Goal: Obtain resource: Download file/media

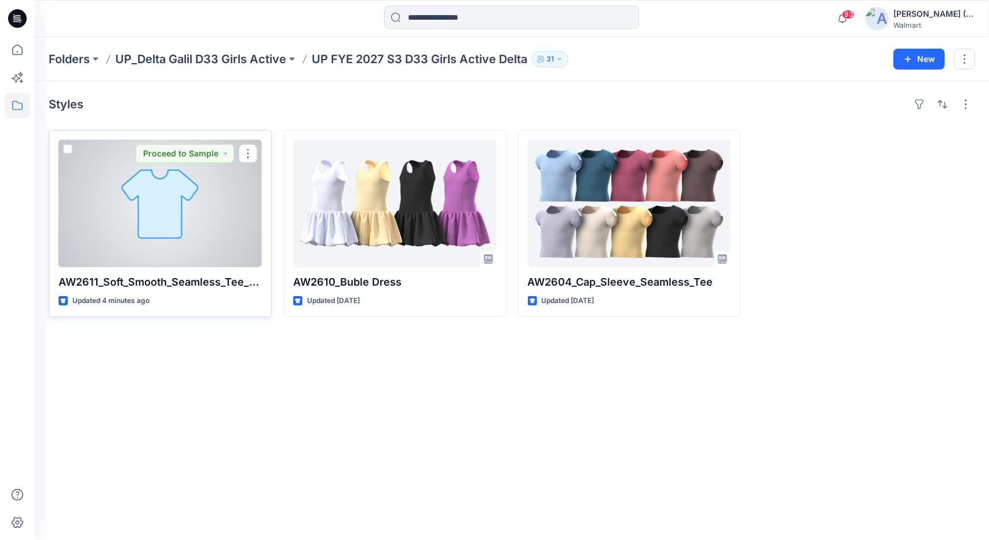
click at [226, 224] on div at bounding box center [160, 203] width 203 height 127
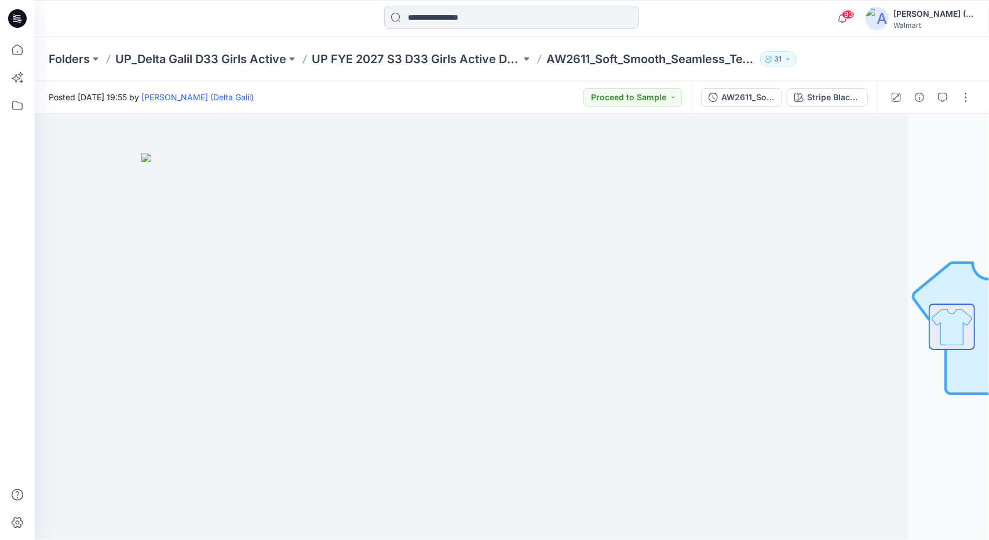
click at [433, 22] on input at bounding box center [511, 17] width 255 height 23
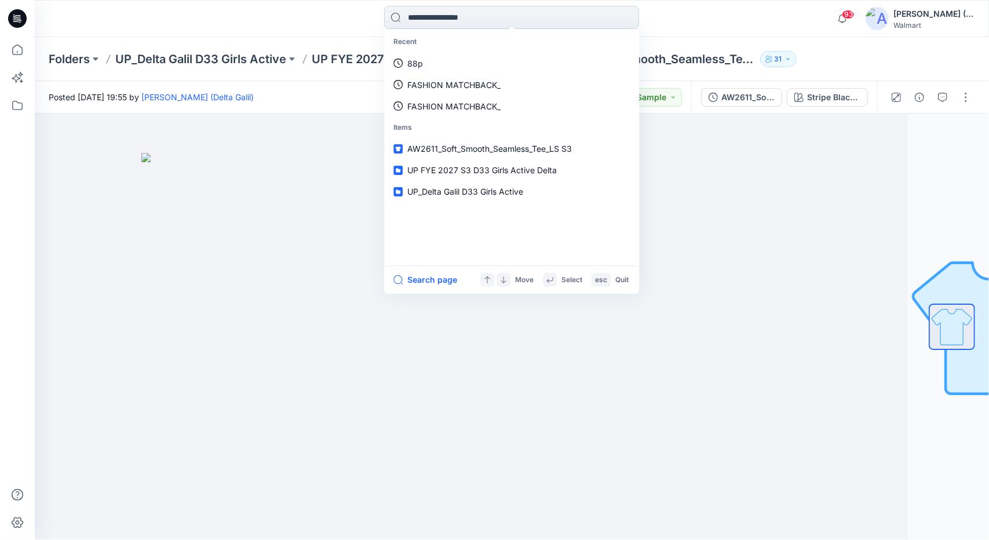
paste input "********"
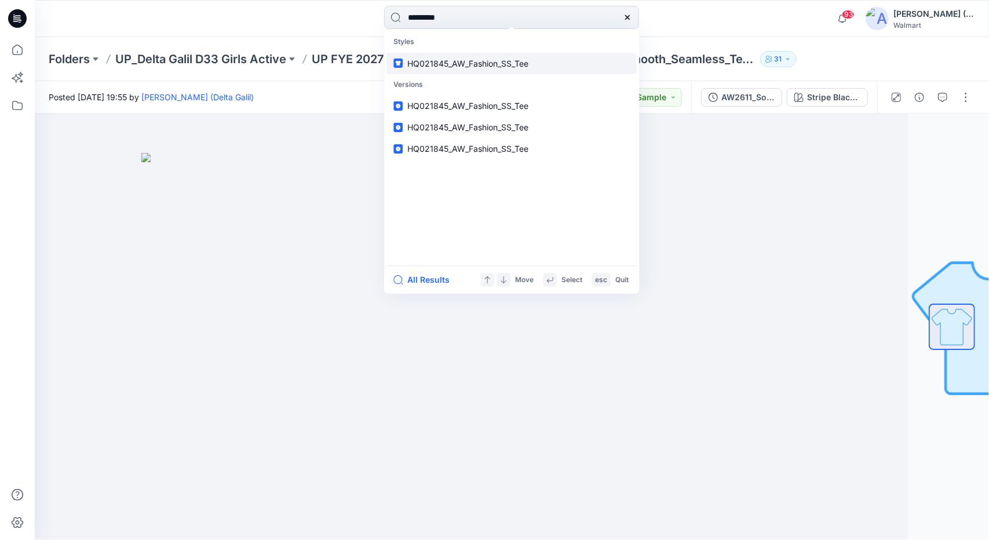
type input "********"
click at [505, 62] on span "HQ021845_AW_Fashion_SS_Tee" at bounding box center [467, 64] width 121 height 10
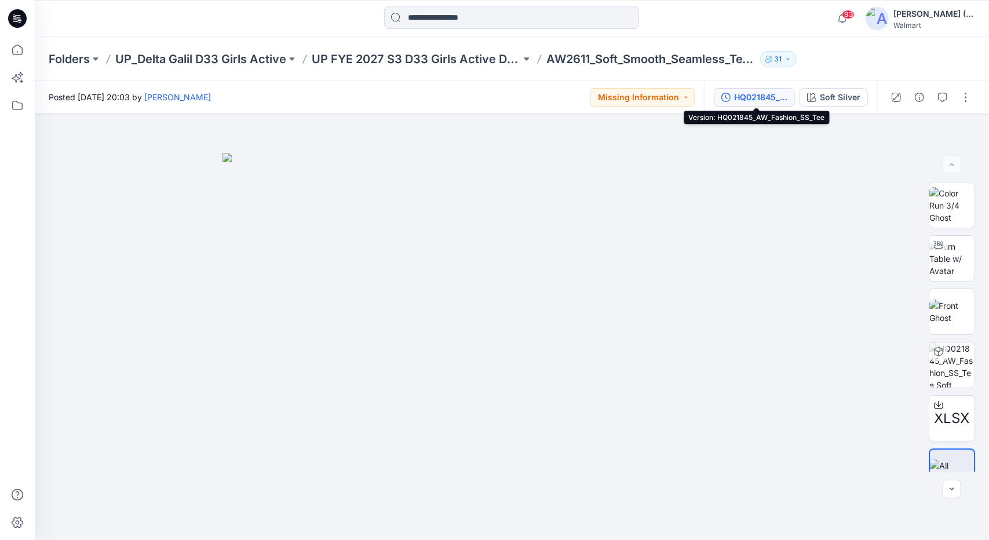
click at [766, 99] on div "HQ021845_AW_Fashion_SS_Tee" at bounding box center [760, 97] width 53 height 13
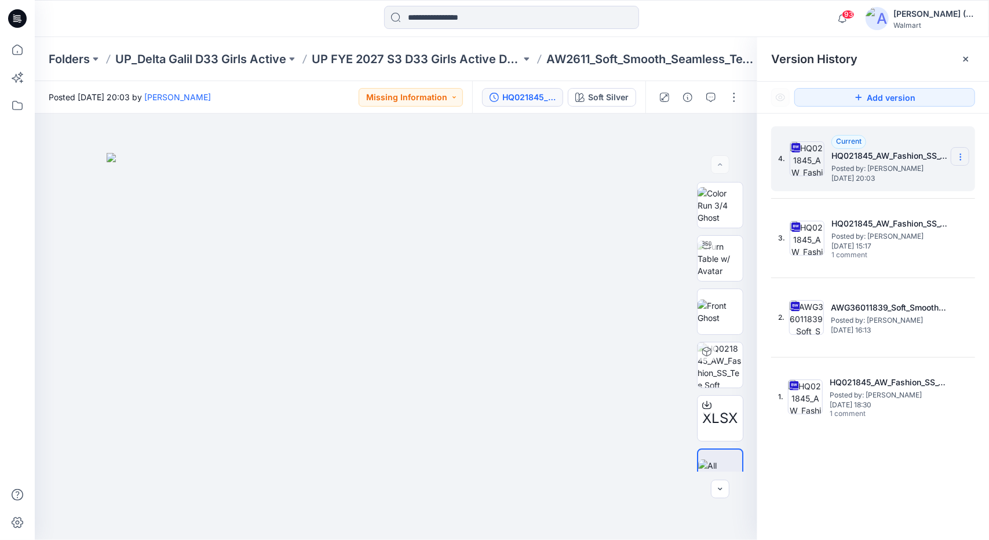
click at [959, 155] on icon at bounding box center [960, 156] width 9 height 9
click at [930, 181] on span "Download Source BW File" at bounding box center [901, 180] width 97 height 14
click at [430, 55] on p "UP FYE 2027 S3 D33 Girls Active Delta" at bounding box center [416, 59] width 209 height 16
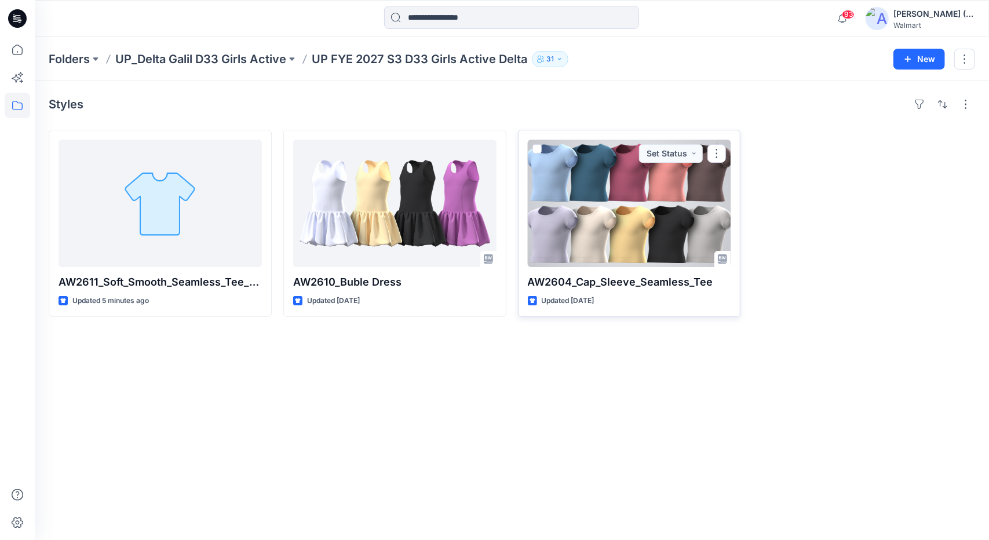
click at [644, 222] on div at bounding box center [629, 203] width 203 height 127
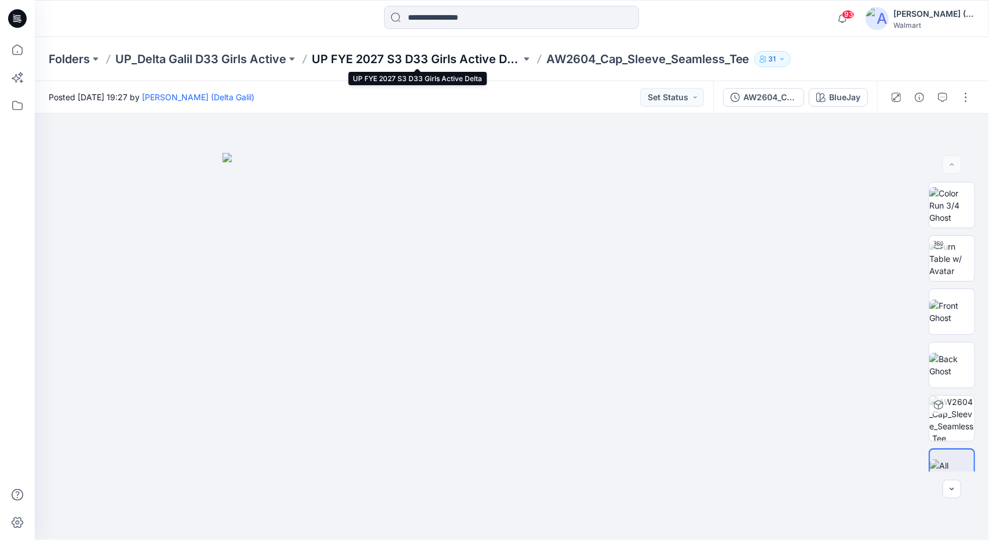
click at [440, 59] on p "UP FYE 2027 S3 D33 Girls Active Delta" at bounding box center [416, 59] width 209 height 16
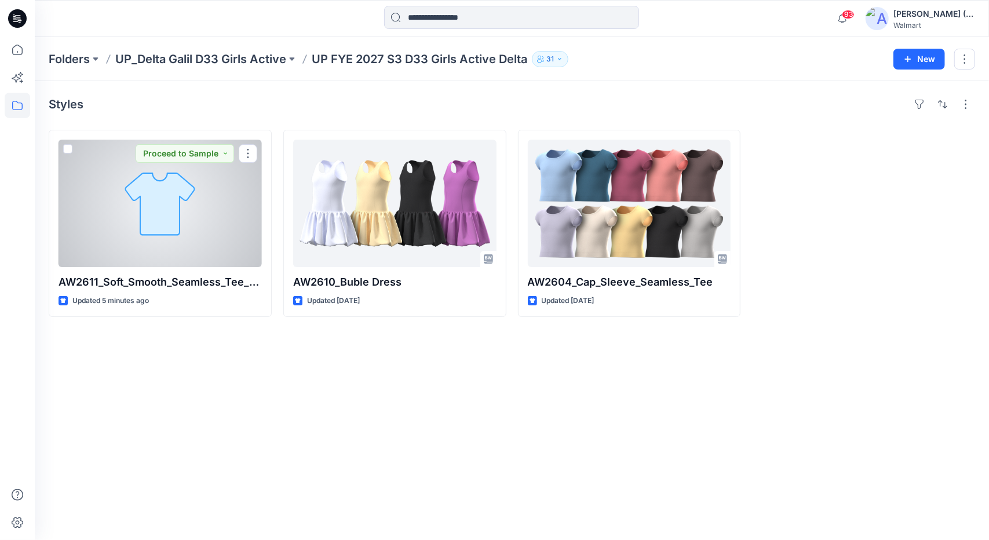
click at [192, 208] on div at bounding box center [160, 203] width 203 height 127
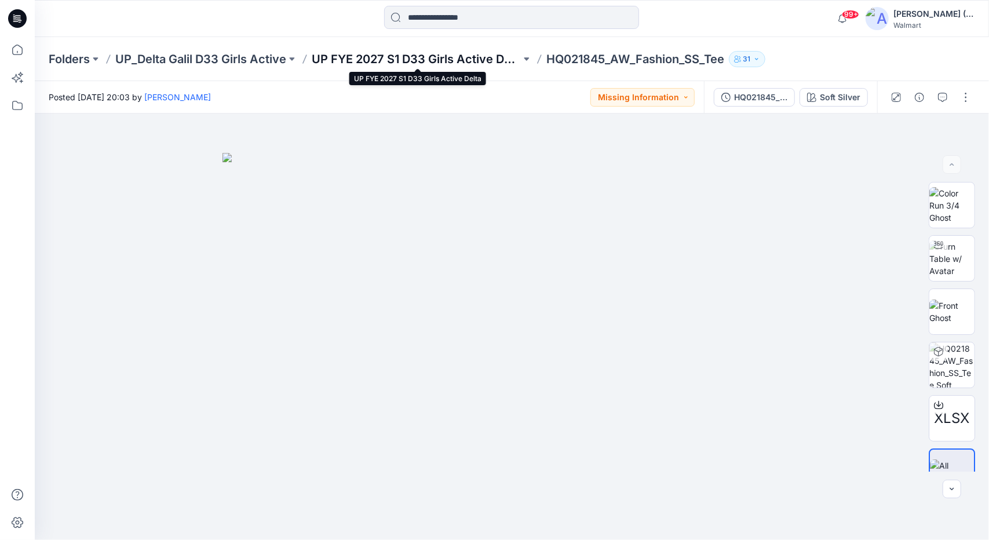
click at [413, 58] on p "UP FYE 2027 S1 D33 Girls Active Delta" at bounding box center [416, 59] width 209 height 16
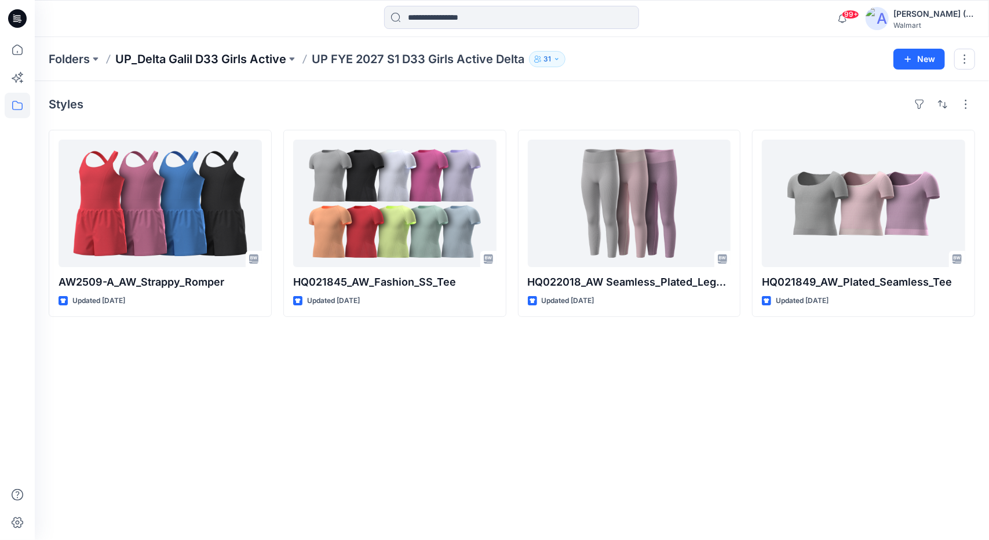
click at [249, 52] on p "UP_Delta Galil D33 Girls Active" at bounding box center [200, 59] width 171 height 16
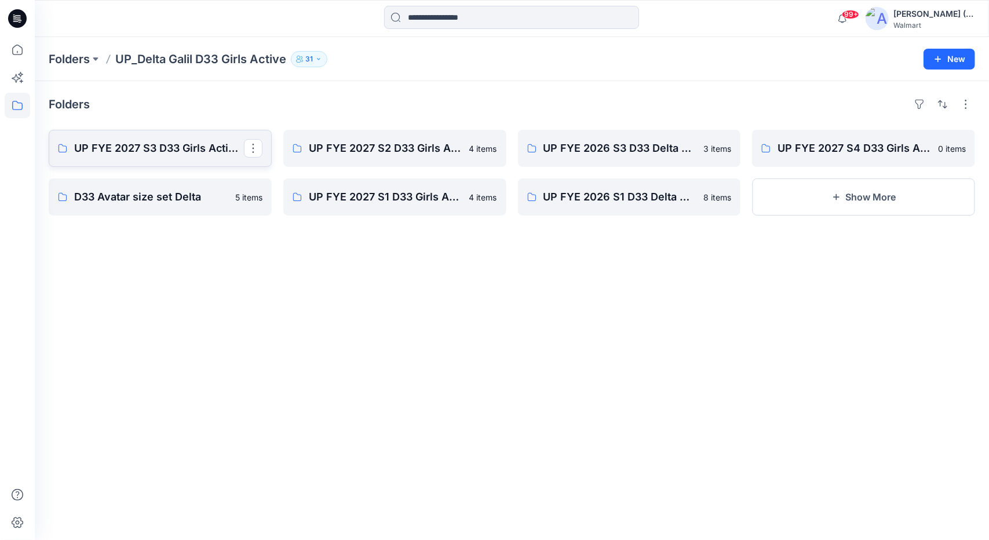
click at [195, 141] on p "UP FYE 2027 S3 D33 Girls Active Delta" at bounding box center [159, 148] width 170 height 16
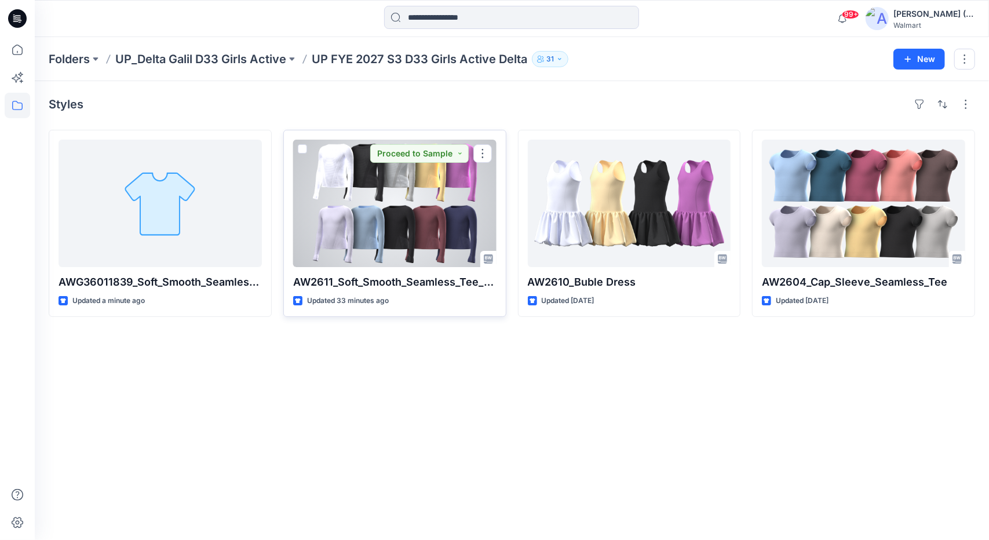
click at [390, 206] on div at bounding box center [394, 203] width 203 height 127
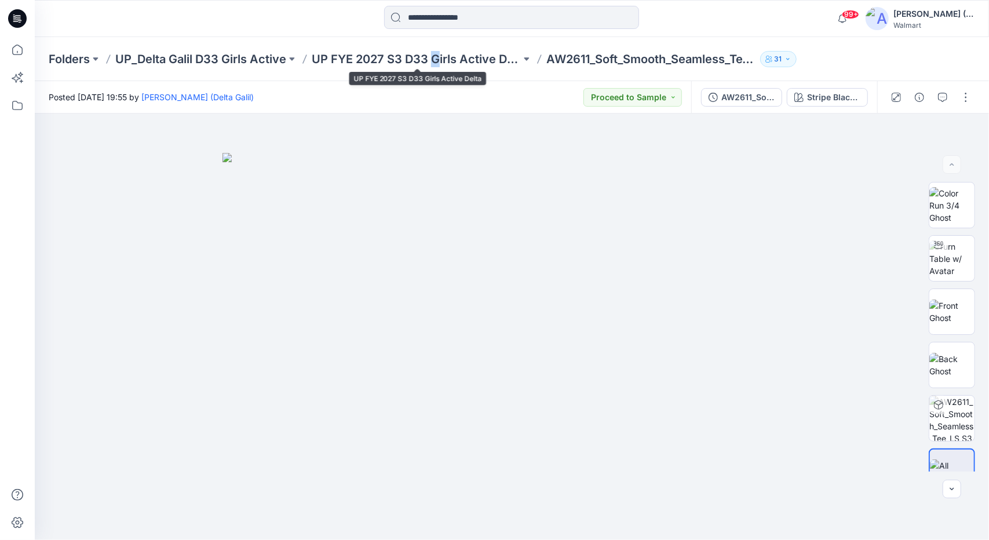
click at [437, 50] on div "Folders UP_Delta Galil D33 Girls Active UP FYE 2027 S3 D33 Girls Active Delta A…" at bounding box center [512, 59] width 954 height 44
click at [440, 57] on p "UP FYE 2027 S3 D33 Girls Active Delta" at bounding box center [416, 59] width 209 height 16
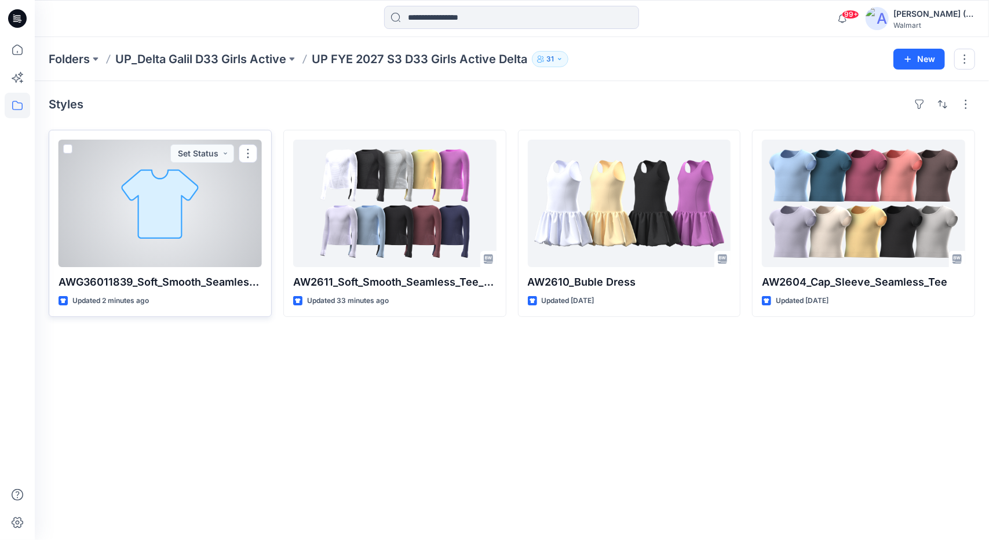
click at [210, 237] on div at bounding box center [160, 203] width 203 height 127
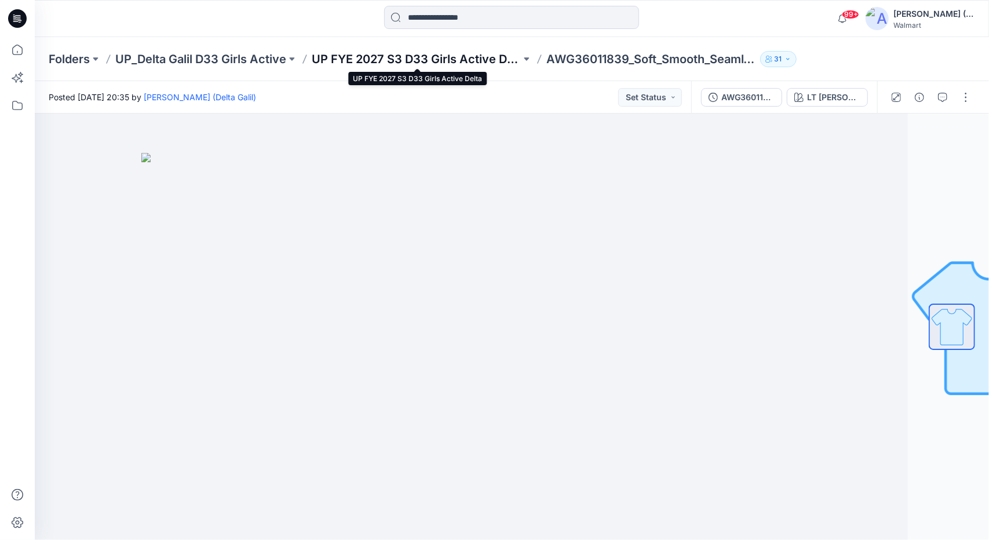
click at [437, 59] on p "UP FYE 2027 S3 D33 Girls Active Delta" at bounding box center [416, 59] width 209 height 16
